Goal: Information Seeking & Learning: Learn about a topic

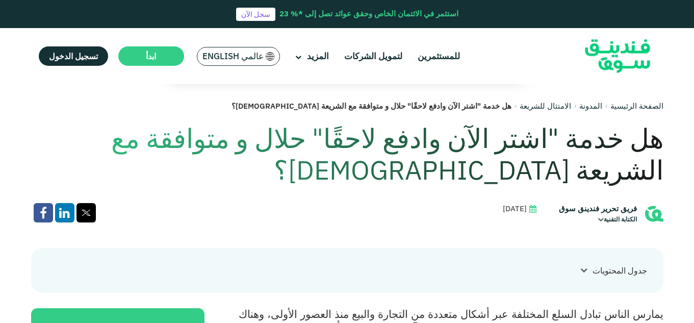
scroll to position [218, 0]
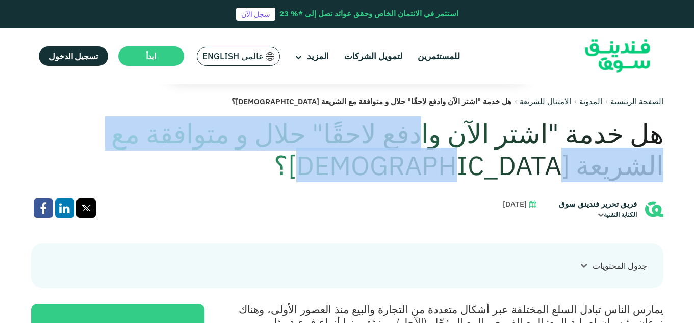
drag, startPoint x: 428, startPoint y: 169, endPoint x: 444, endPoint y: 133, distance: 39.0
click at [444, 133] on h1 "هل خدمة "اشتر الآن وادفع لاحقًا" حلال و متوافقة مع الشريعة [DEMOGRAPHIC_DATA]؟" at bounding box center [347, 150] width 632 height 64
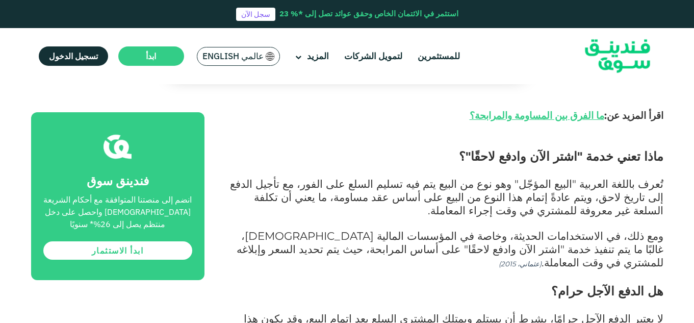
scroll to position [566, 0]
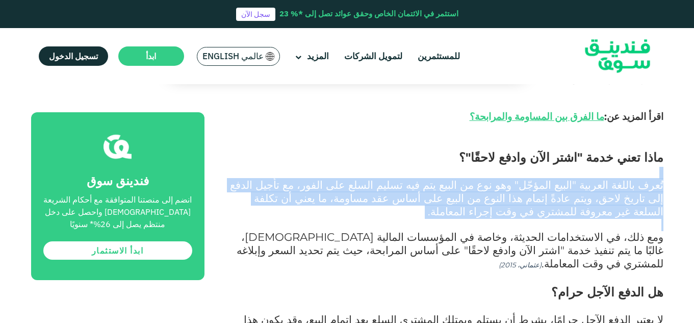
drag, startPoint x: 444, startPoint y: 133, endPoint x: 457, endPoint y: 194, distance: 62.5
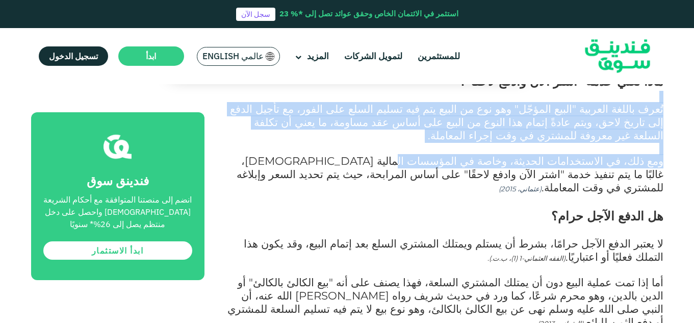
scroll to position [643, 0]
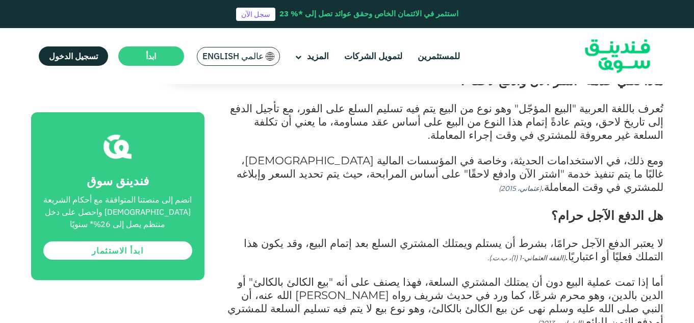
click at [457, 236] on span "لا يعتبر الدفع الآجل حرامًا، بشرط أن يستلم ويمتلك المشتري السلع بعد إتمام البيع…" at bounding box center [454, 249] width 420 height 27
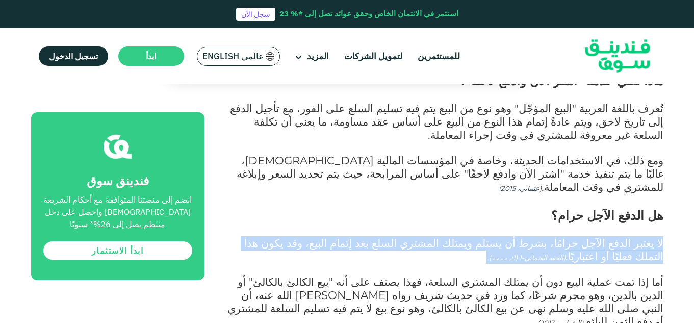
click at [457, 236] on span "لا يعتبر الدفع الآجل حرامًا، بشرط أن يستلم ويمتلك المشتري السلع بعد إتمام البيع…" at bounding box center [454, 249] width 420 height 27
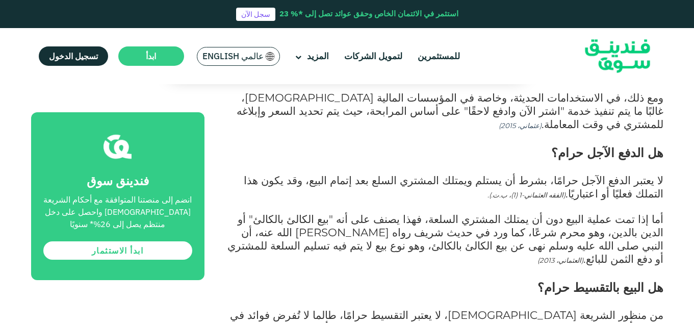
scroll to position [706, 0]
click at [647, 212] on span "أما إذا تمت عملية البيع دون أن يمتلك المشتري السلعة، فهذا يصنف على أنه "بيع الك…" at bounding box center [445, 238] width 436 height 53
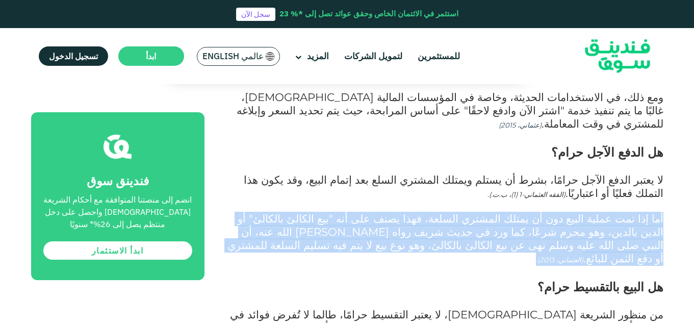
click at [647, 212] on span "أما إذا تمت عملية البيع دون أن يمتلك المشتري السلعة، فهذا يصنف على أنه "بيع الك…" at bounding box center [445, 238] width 436 height 53
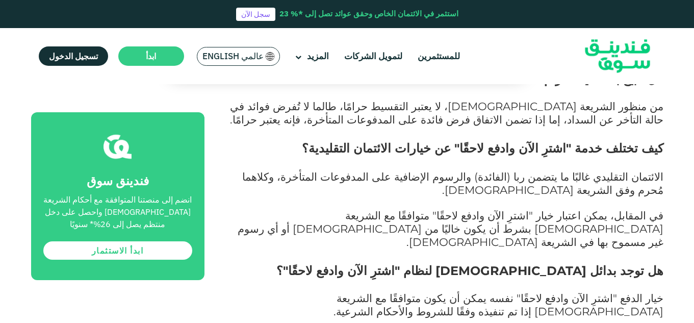
scroll to position [951, 0]
